Goal: Complete application form

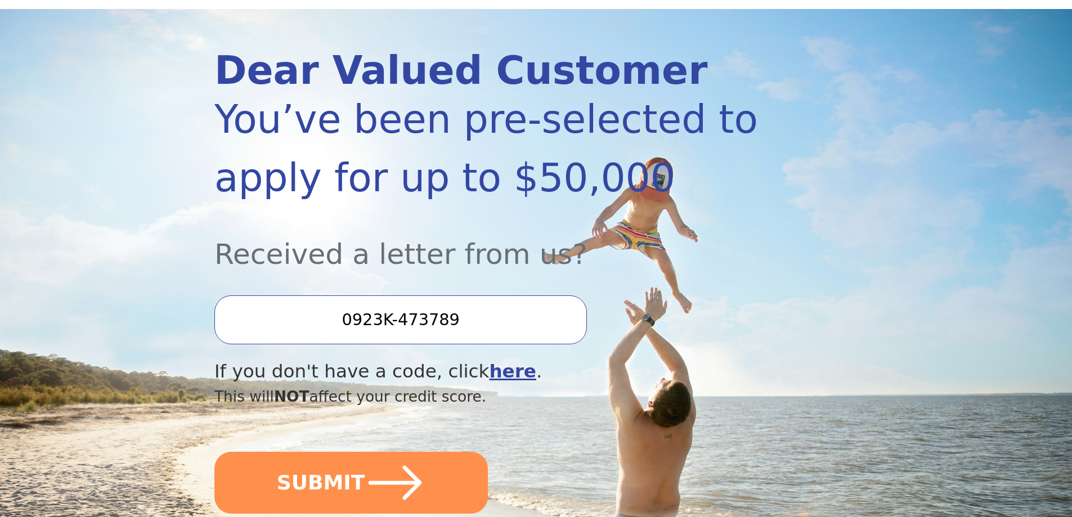
scroll to position [169, 0]
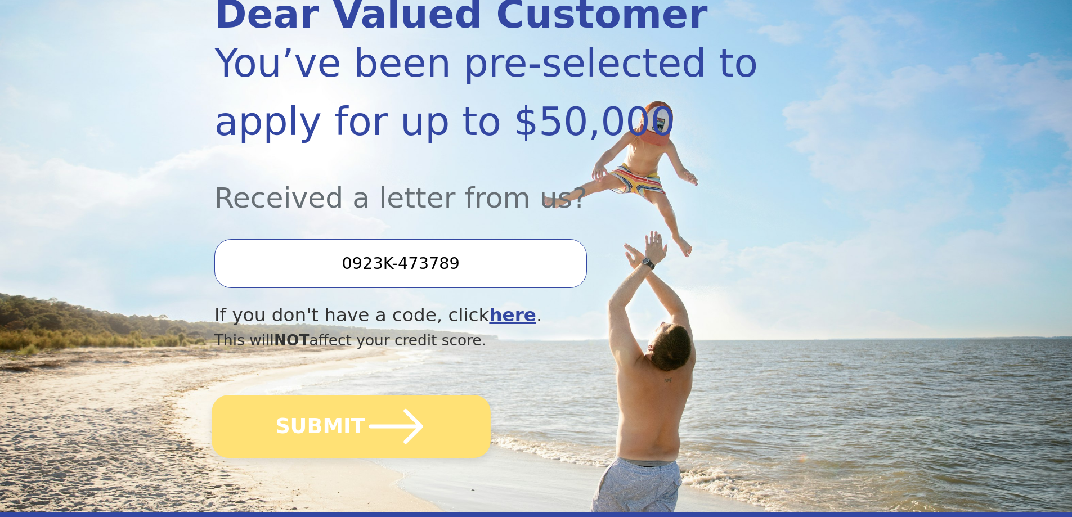
click at [344, 427] on button "SUBMIT" at bounding box center [351, 426] width 279 height 63
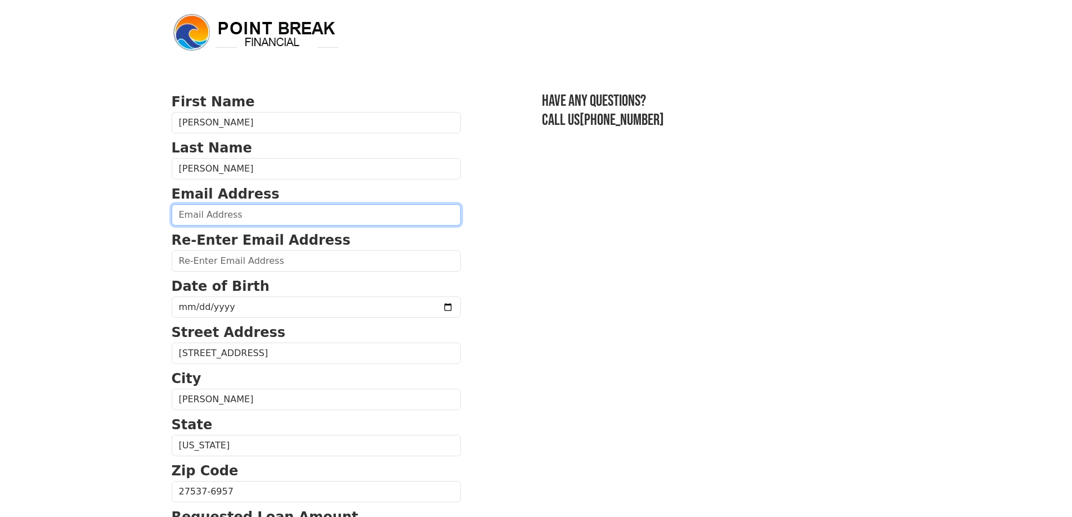
click at [212, 212] on input "email" at bounding box center [316, 214] width 289 height 21
type input "a.p.harris1979@gmail.com"
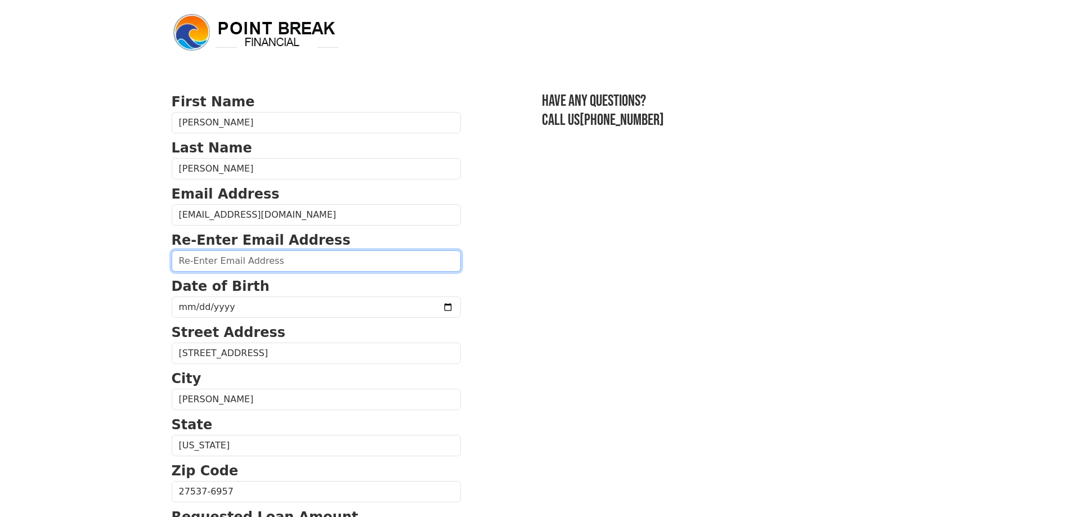
click at [239, 264] on input "email" at bounding box center [316, 260] width 289 height 21
type input "a"
type input "a.p.harris1979@gmail.com"
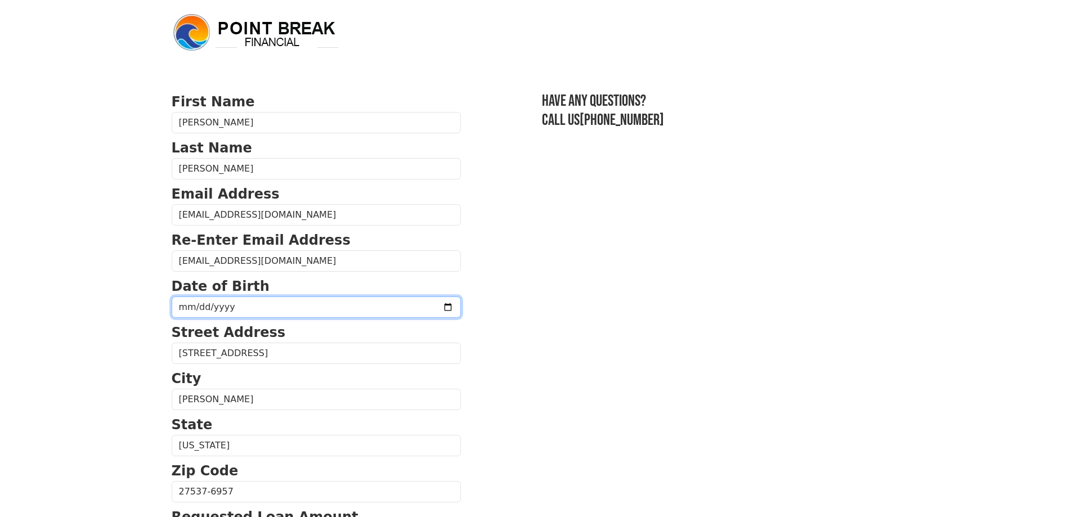
click at [246, 308] on input "date" at bounding box center [316, 306] width 289 height 21
type input "1979-05-25"
click at [704, 398] on section "First Name Alice Last Name Harris Email Address a.p.harris1979@gmail.com Re-Ent…" at bounding box center [536, 493] width 729 height 802
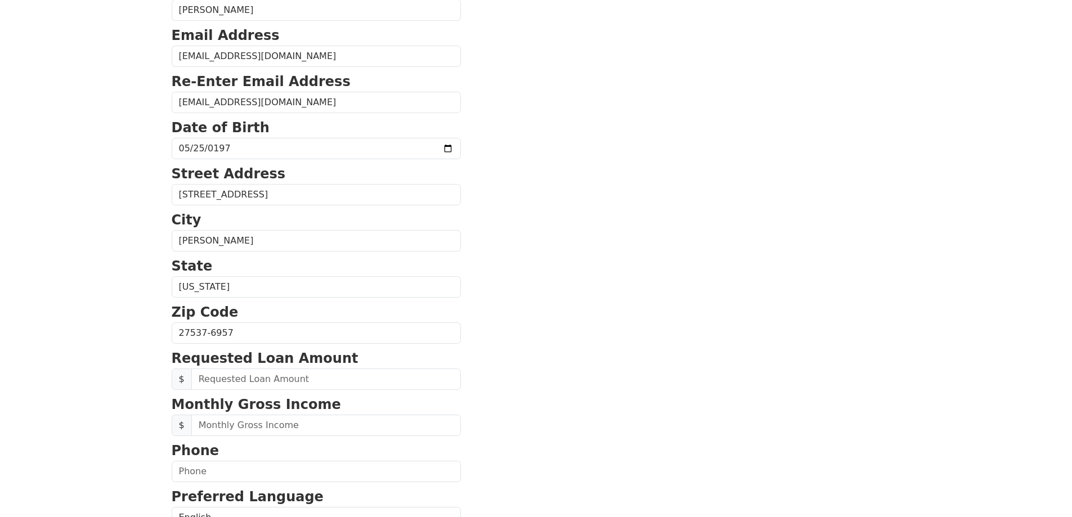
scroll to position [169, 0]
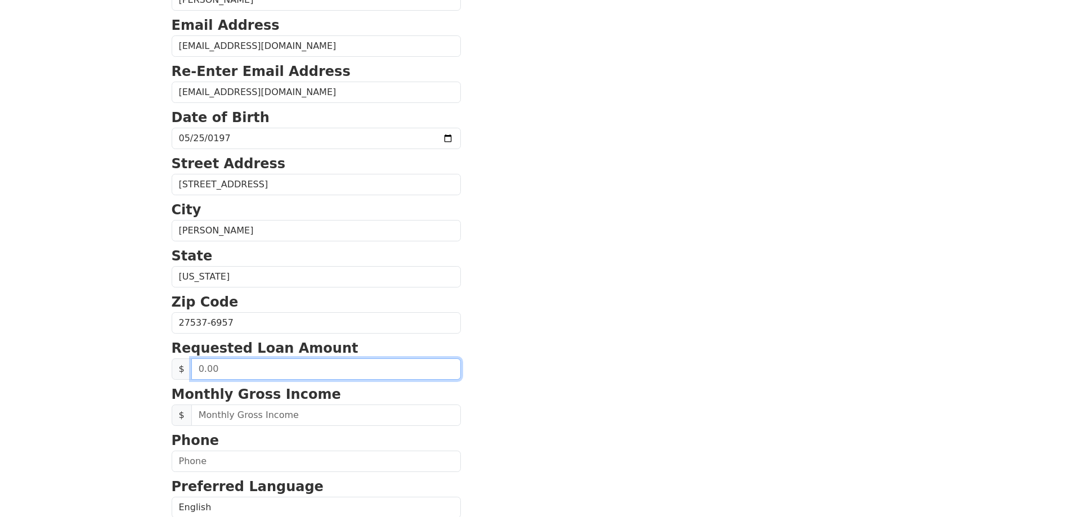
click at [219, 368] on input "text" at bounding box center [325, 368] width 269 height 21
type input "50,000.00"
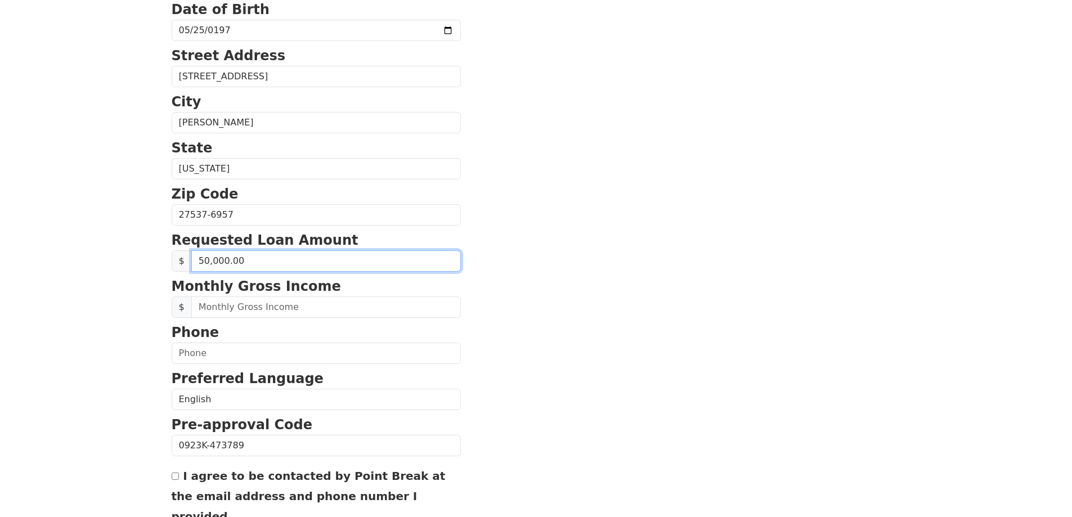
scroll to position [281, 0]
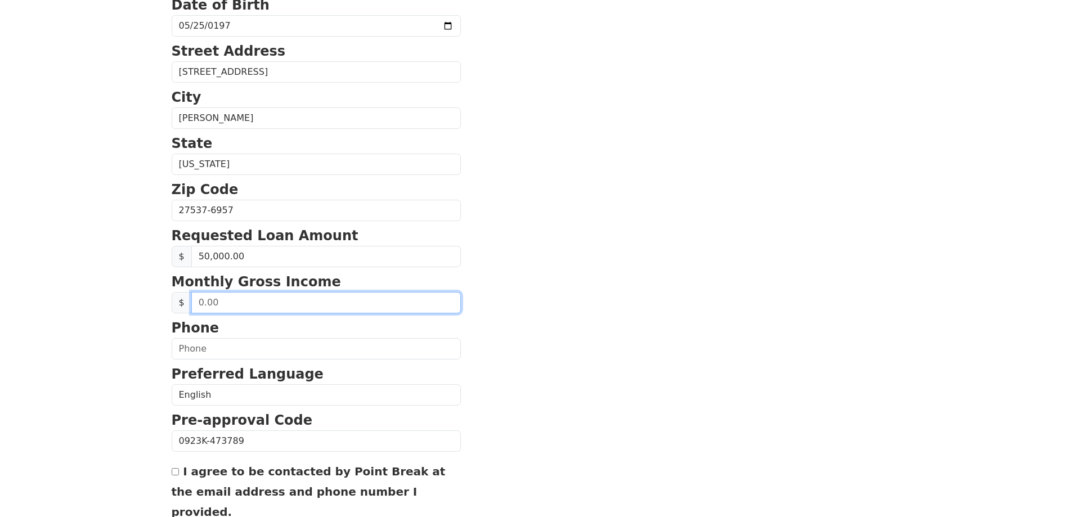
click at [248, 303] on input "text" at bounding box center [325, 302] width 269 height 21
type input "5,000.00"
click at [242, 336] on p "Phone" at bounding box center [316, 328] width 289 height 20
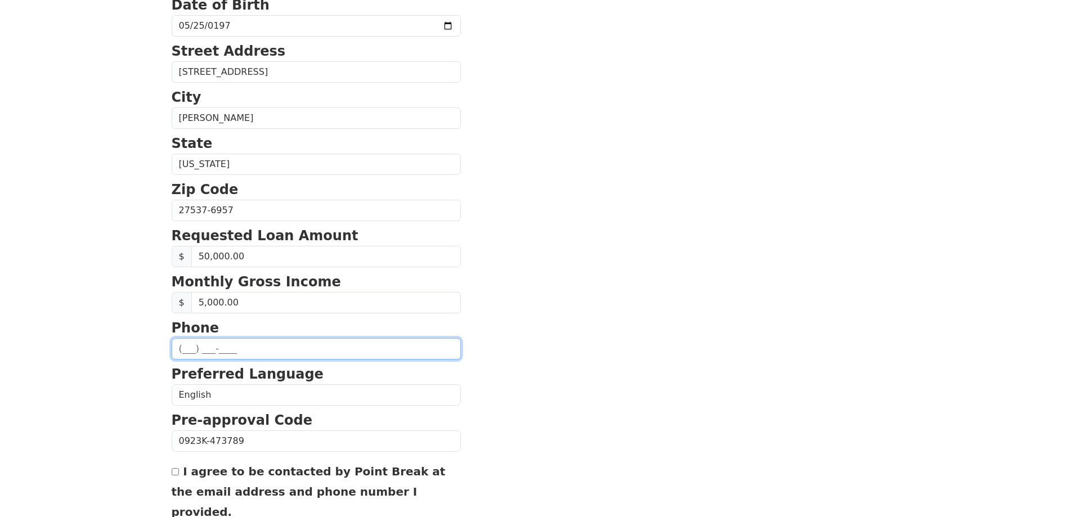
click at [239, 342] on input "text" at bounding box center [316, 348] width 289 height 21
type input "(984) 837-1265"
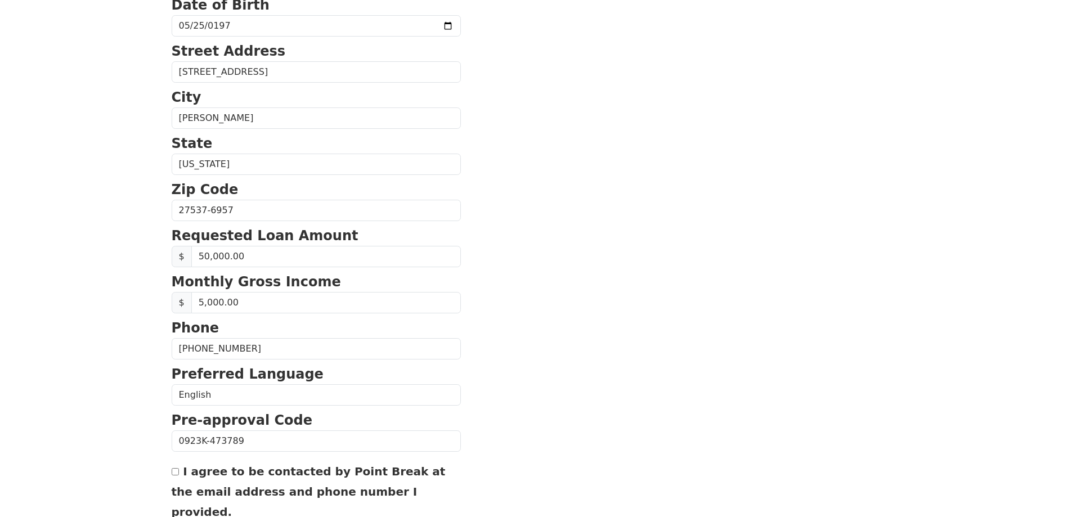
click at [655, 237] on section "First Name Alice Last Name Harris Email Address a.p.harris1979@gmail.com Re-Ent…" at bounding box center [536, 211] width 729 height 802
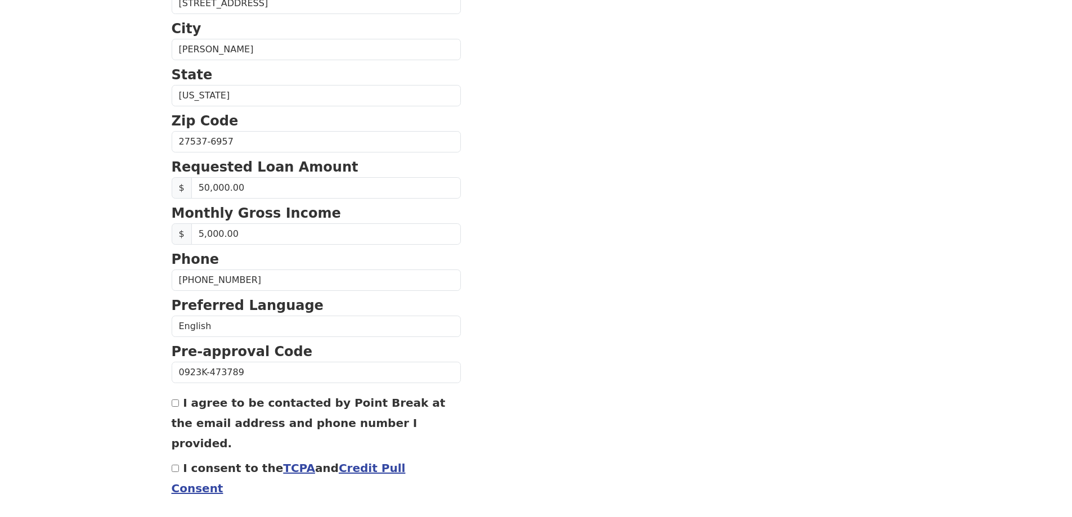
scroll to position [379, 0]
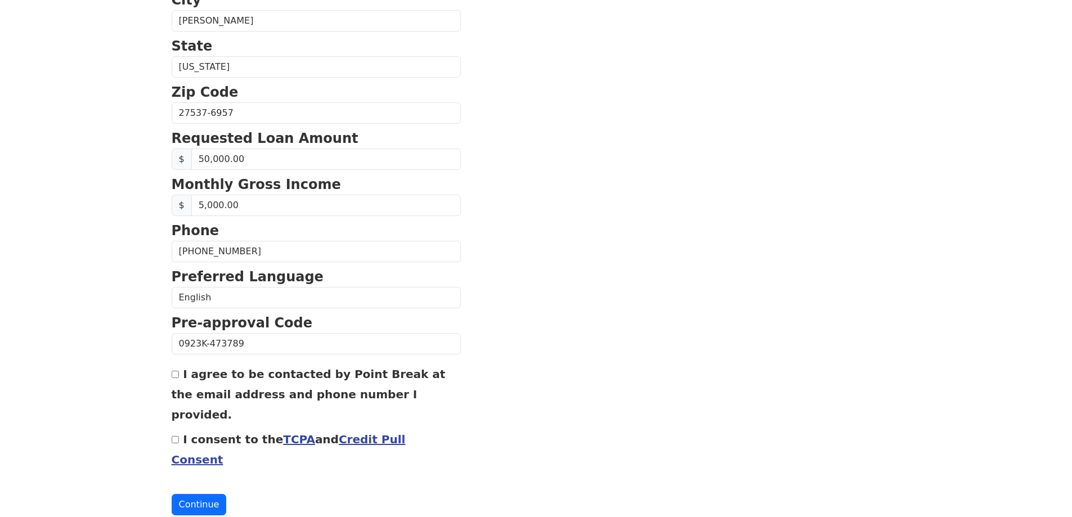
click at [172, 378] on input "I agree to be contacted by Point Break at the email address and phone number I …" at bounding box center [175, 374] width 7 height 7
checkbox input "true"
click at [177, 429] on div "I consent to the TCPA and Credit Pull Consent" at bounding box center [316, 449] width 289 height 41
click at [177, 436] on input "I consent to the TCPA and Credit Pull Consent" at bounding box center [175, 439] width 7 height 7
checkbox input "true"
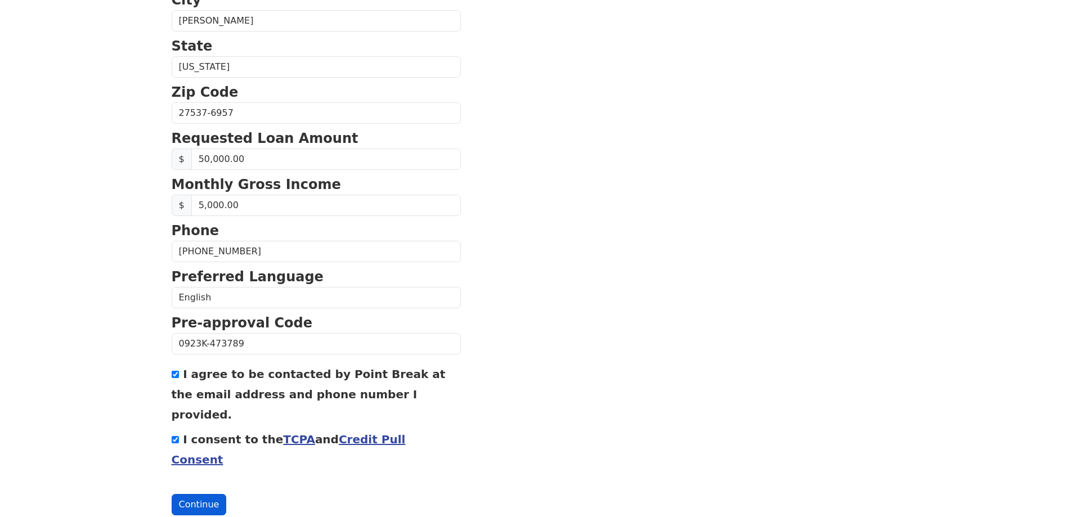
click at [192, 494] on button "Continue" at bounding box center [199, 504] width 55 height 21
